Goal: Information Seeking & Learning: Learn about a topic

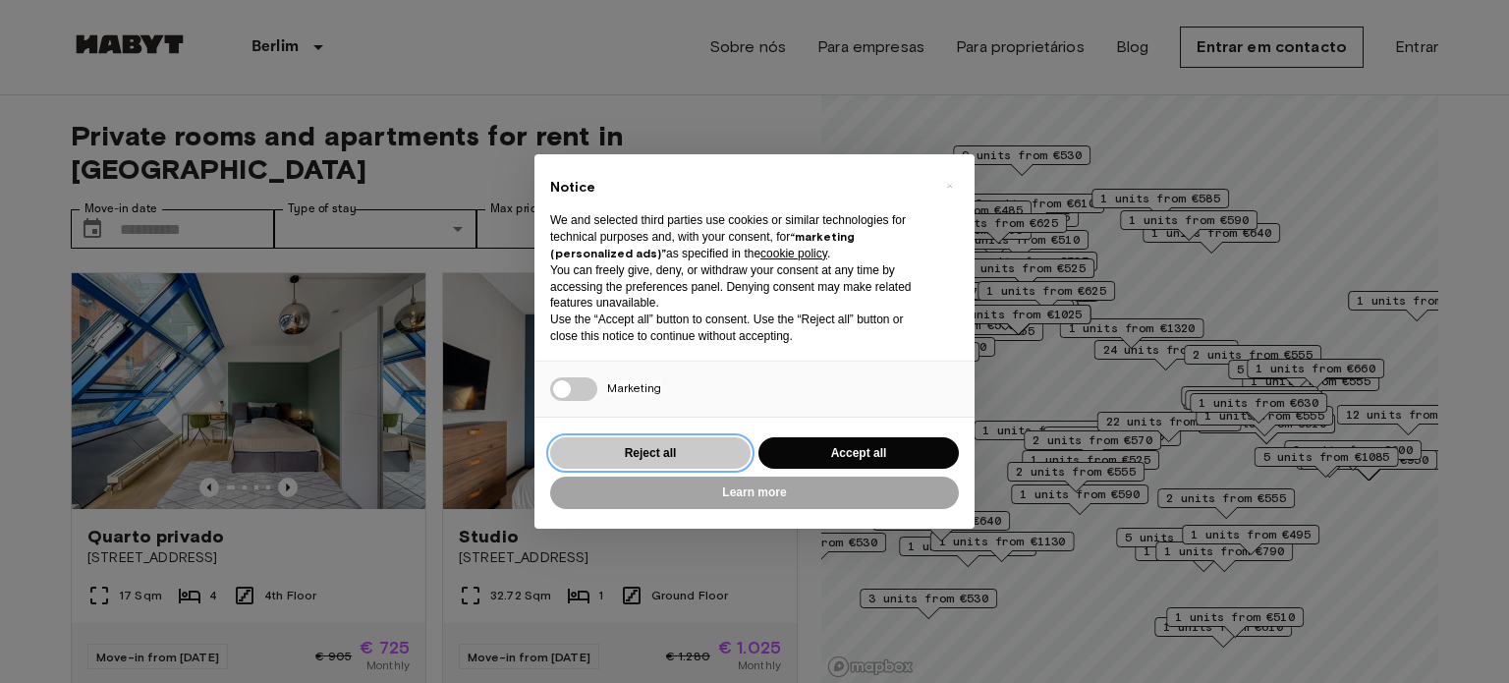
click at [648, 447] on button "Reject all" at bounding box center [650, 453] width 200 height 32
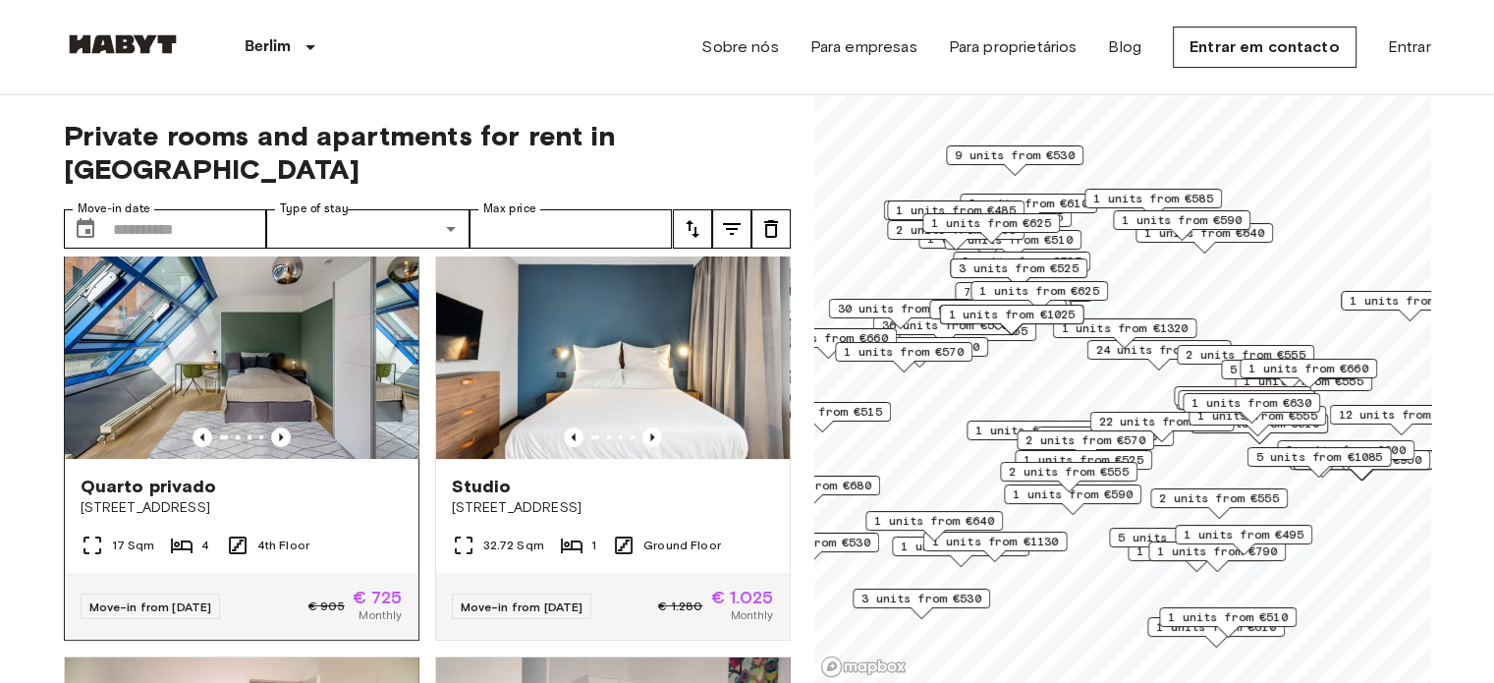
scroll to position [22, 0]
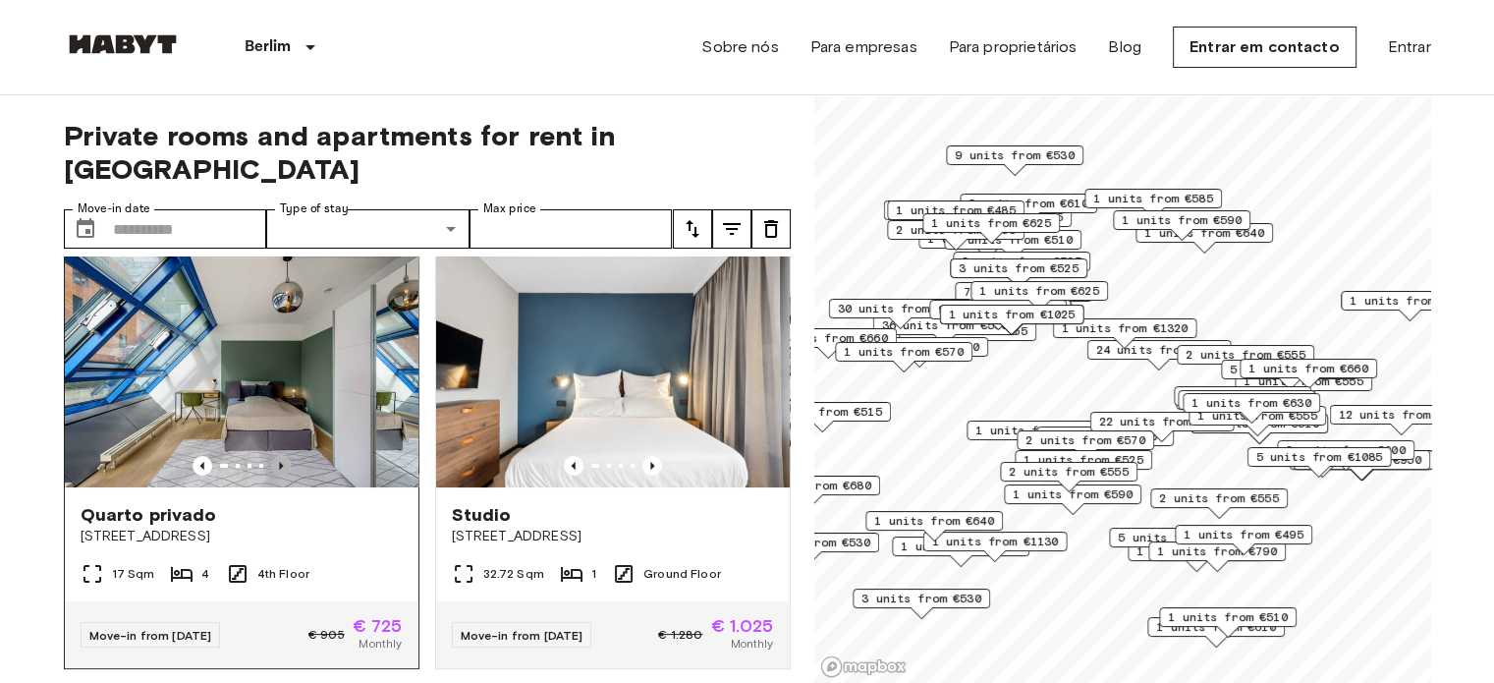
click at [279, 462] on icon "Previous image" at bounding box center [281, 466] width 4 height 8
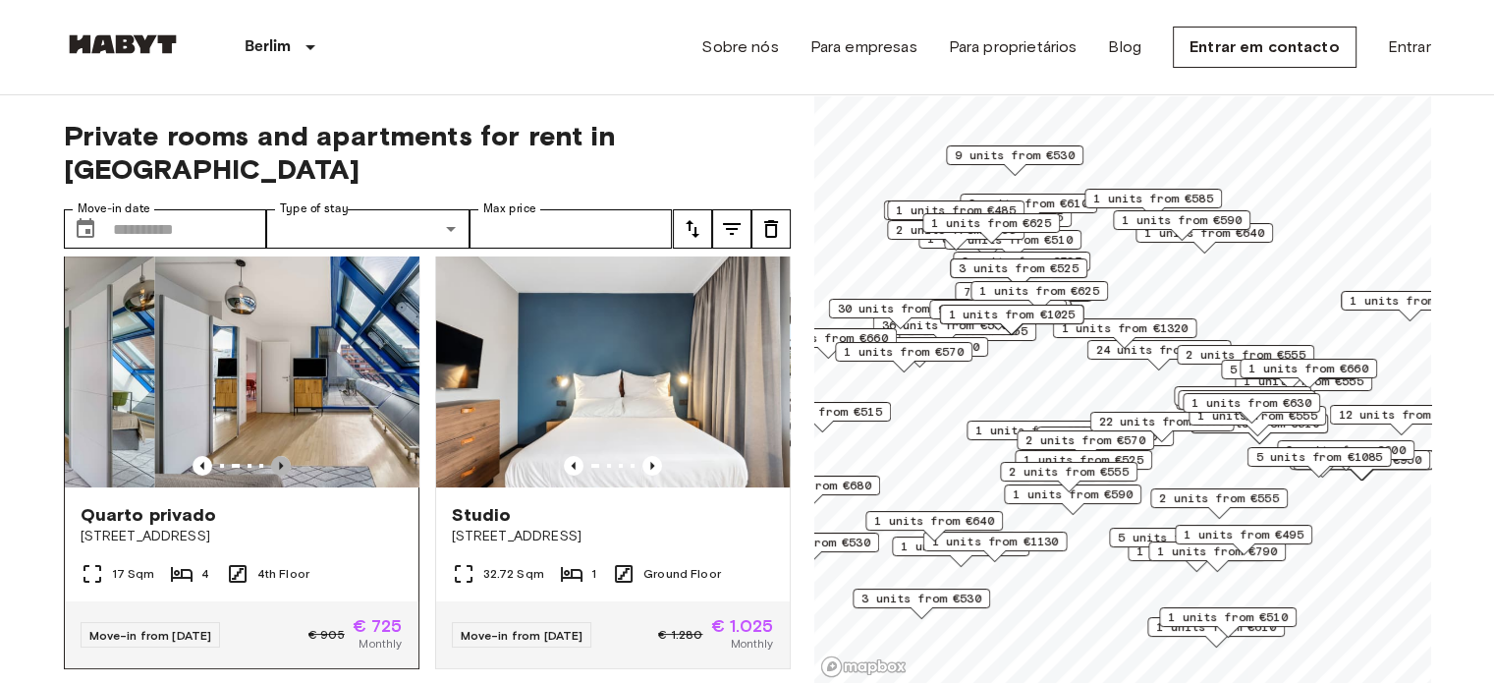
click at [279, 462] on icon "Previous image" at bounding box center [281, 466] width 4 height 8
